Goal: Information Seeking & Learning: Learn about a topic

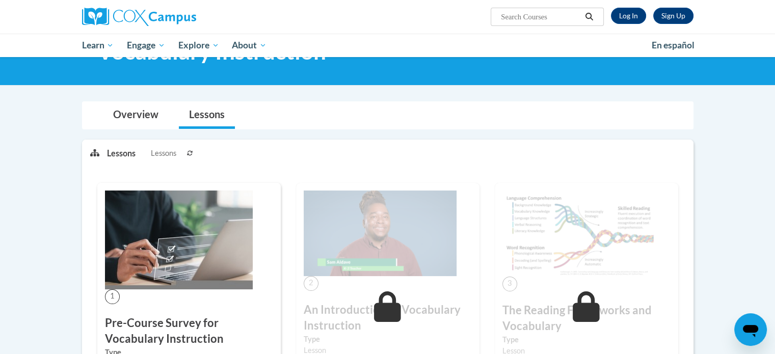
scroll to position [153, 0]
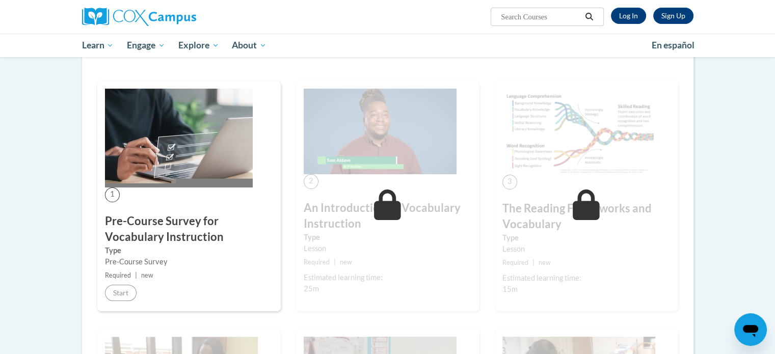
click at [382, 225] on h3 "An Introduction to Vocabulary Instruction" at bounding box center [387, 216] width 168 height 32
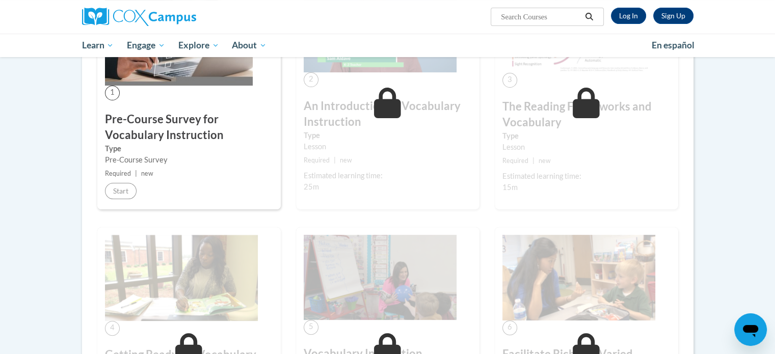
scroll to position [0, 0]
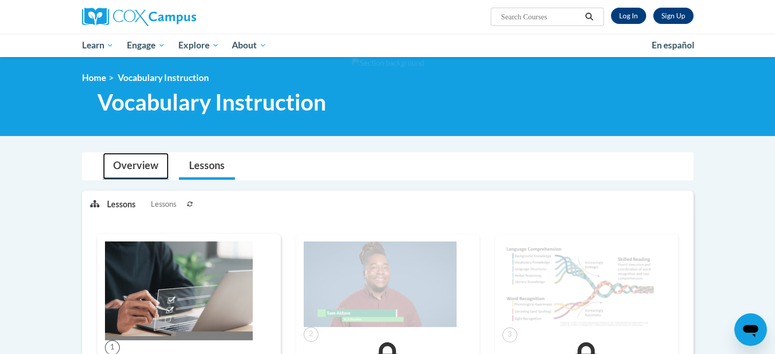
click at [139, 160] on link "Overview" at bounding box center [136, 166] width 66 height 27
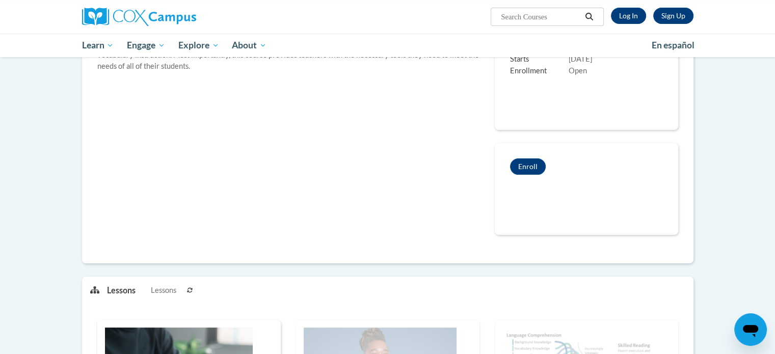
scroll to position [458, 0]
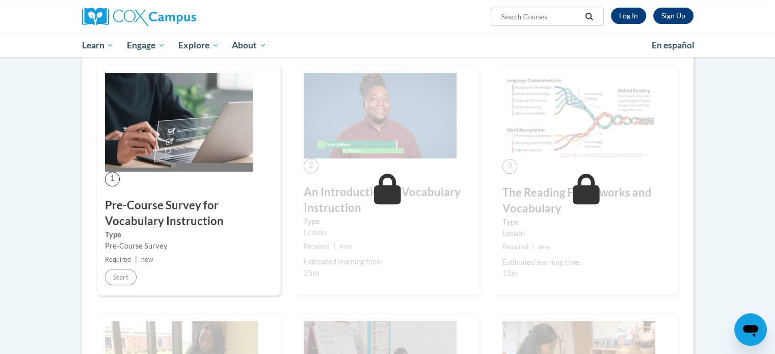
click at [398, 176] on icon at bounding box center [387, 189] width 27 height 31
click at [380, 203] on icon at bounding box center [387, 189] width 27 height 31
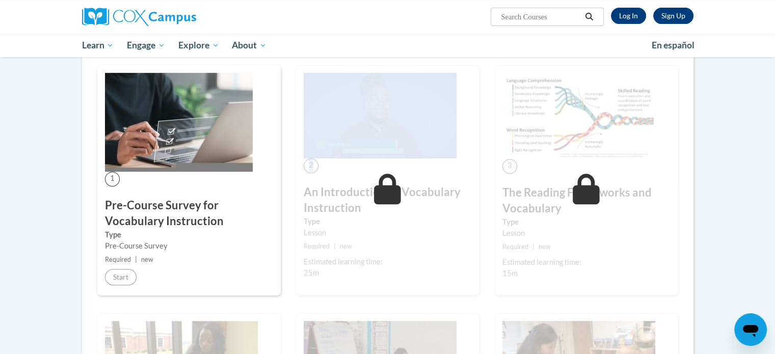
click at [380, 203] on icon at bounding box center [387, 189] width 27 height 31
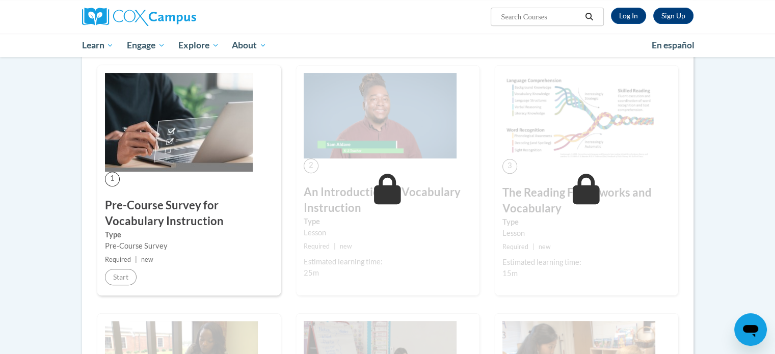
click at [526, 191] on h3 "The Reading Frameworks and Vocabulary" at bounding box center [586, 201] width 168 height 32
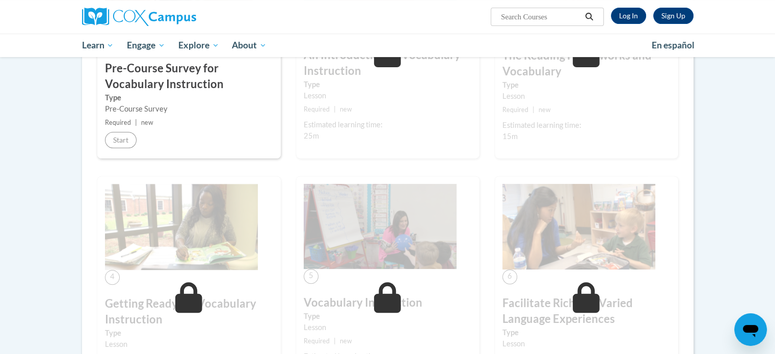
scroll to position [153, 0]
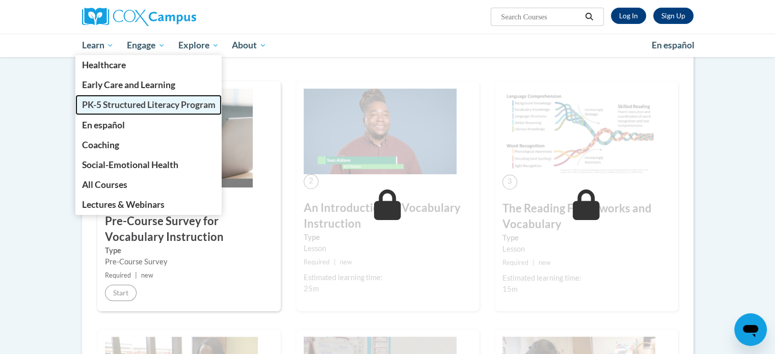
click at [123, 101] on span "PK-5 Structured Literacy Program" at bounding box center [147, 104] width 133 height 11
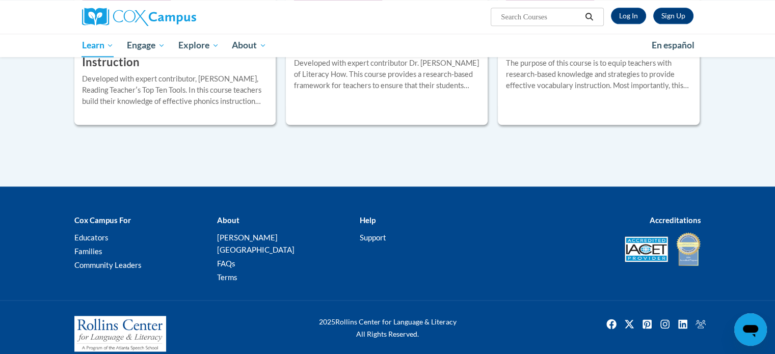
scroll to position [1119, 0]
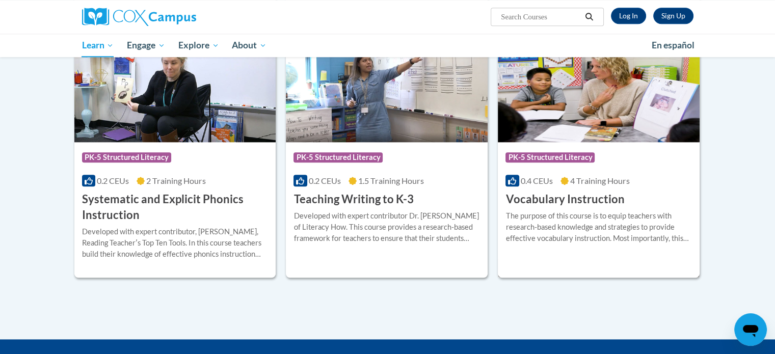
click at [593, 106] on img at bounding box center [598, 90] width 202 height 104
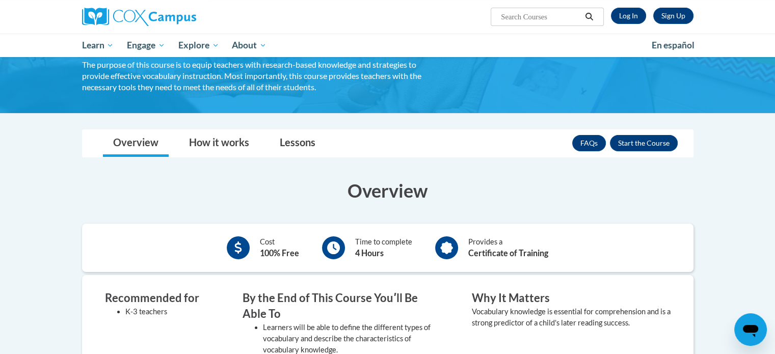
scroll to position [27, 0]
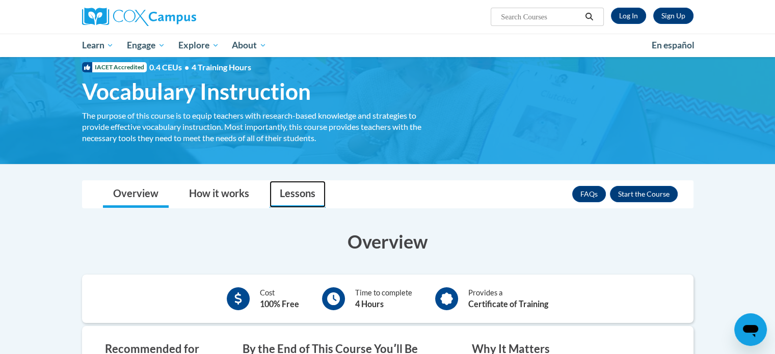
click at [300, 192] on link "Lessons" at bounding box center [297, 194] width 56 height 27
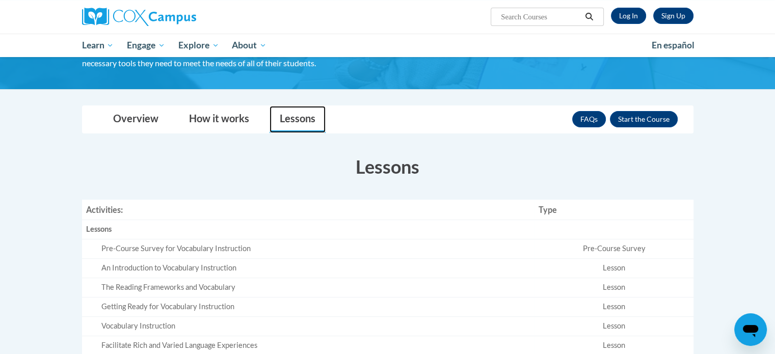
scroll to position [0, 0]
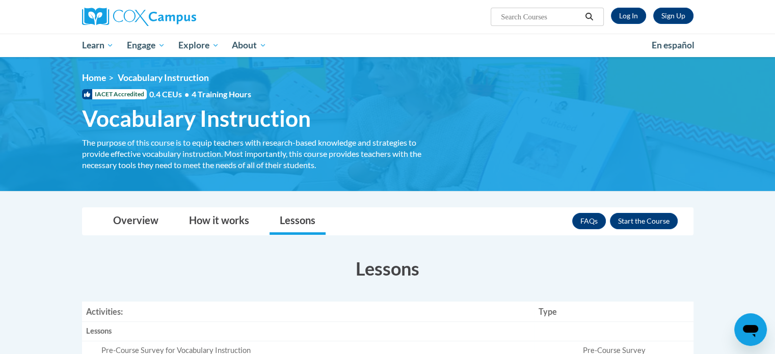
click at [652, 208] on div "FAQs Enroll" at bounding box center [624, 221] width 105 height 26
click at [656, 217] on button "Enroll" at bounding box center [644, 221] width 68 height 16
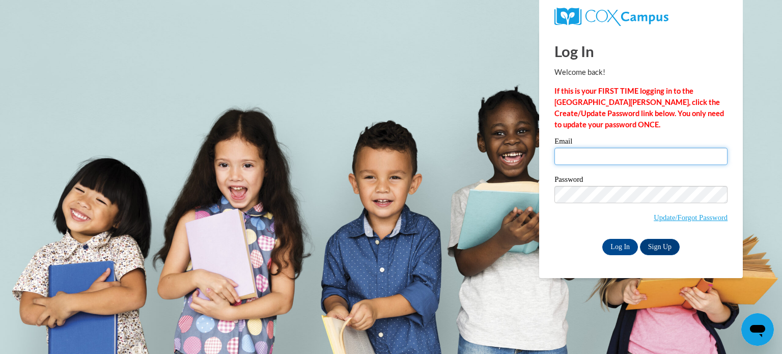
type input "[EMAIL_ADDRESS][DOMAIN_NAME]"
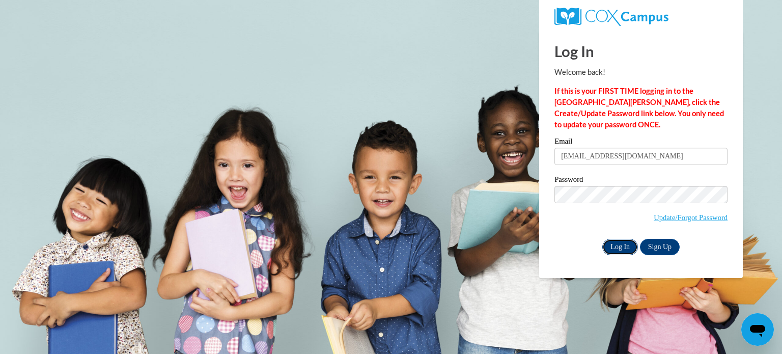
click at [618, 248] on input "Log In" at bounding box center [620, 247] width 36 height 16
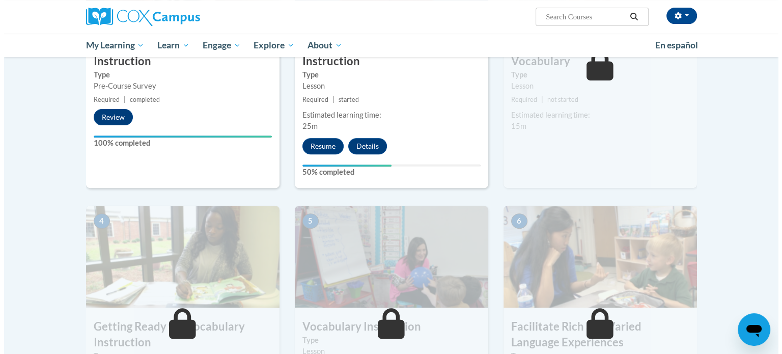
scroll to position [290, 0]
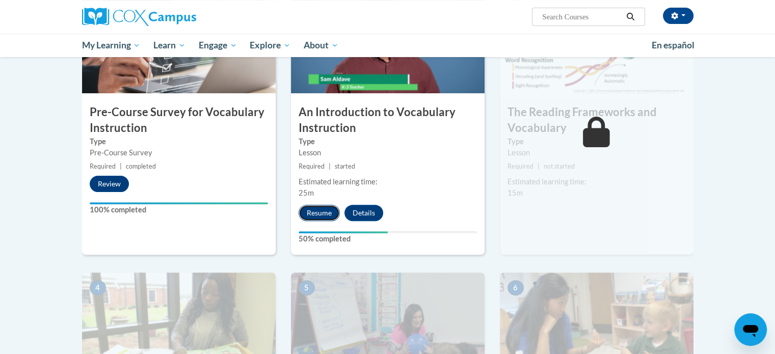
click at [312, 209] on button "Resume" at bounding box center [318, 213] width 41 height 16
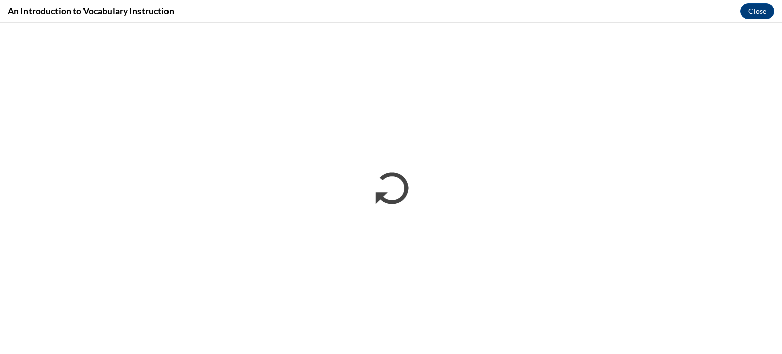
scroll to position [0, 0]
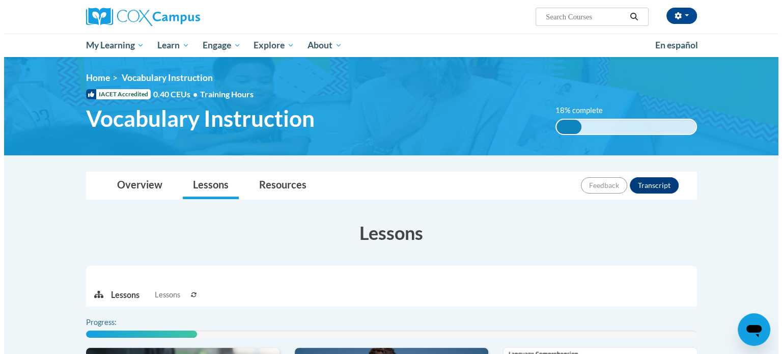
scroll to position [255, 0]
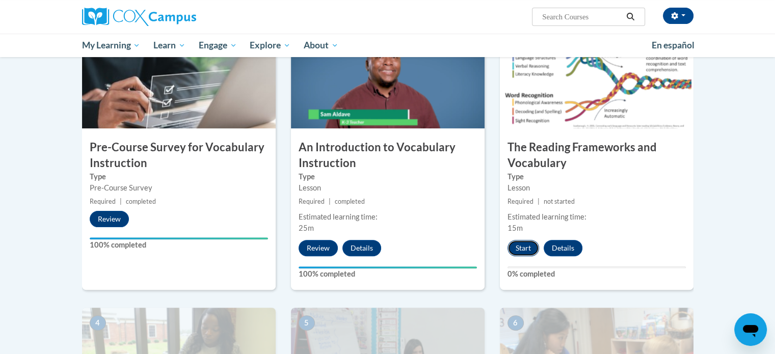
click at [528, 244] on button "Start" at bounding box center [523, 248] width 32 height 16
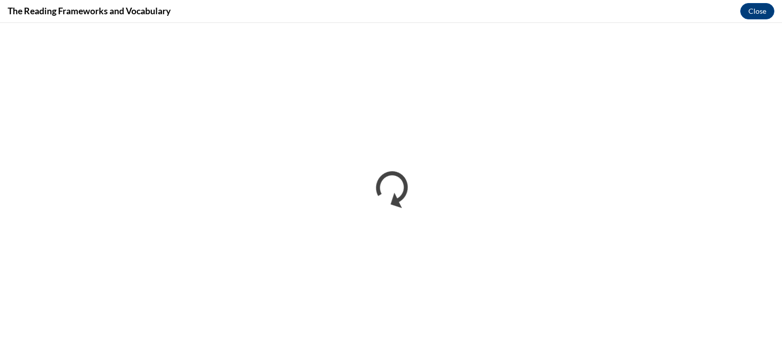
scroll to position [0, 0]
